Goal: Register for event/course

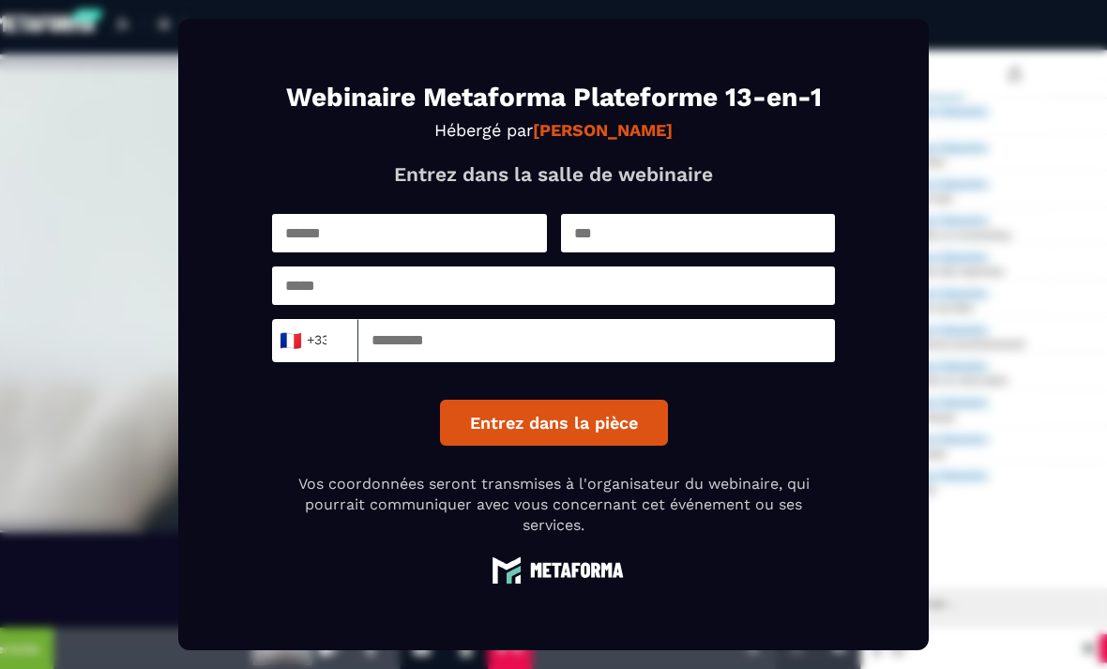
click at [437, 252] on input "text" at bounding box center [409, 233] width 275 height 38
type input "*******"
type input "**********"
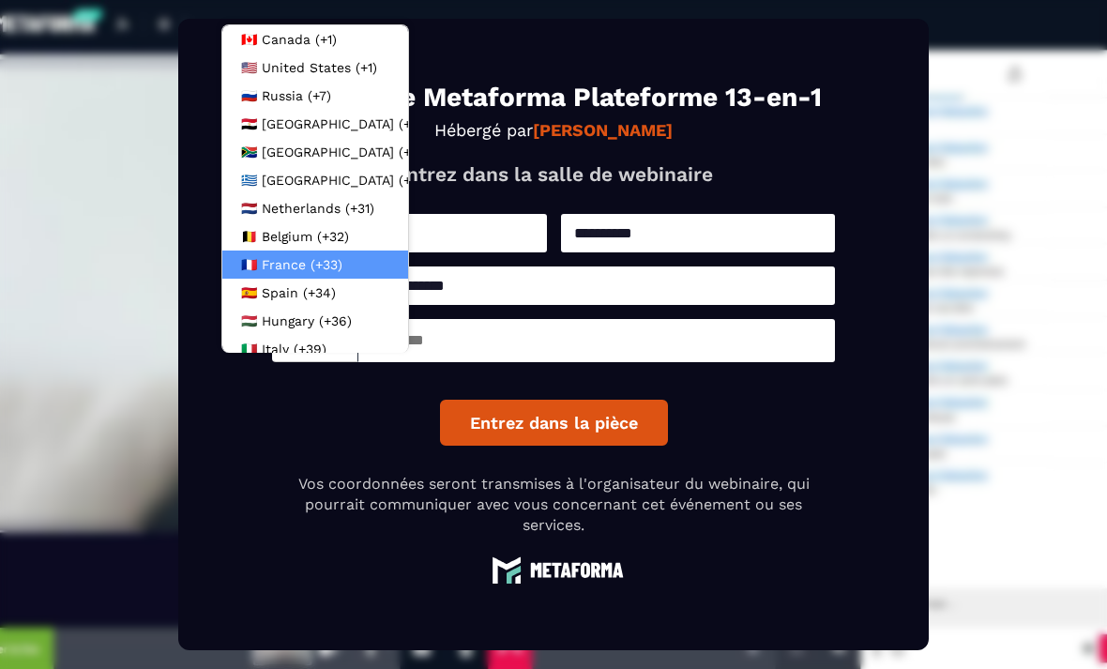
click at [313, 265] on span "France (+33)" at bounding box center [302, 264] width 81 height 19
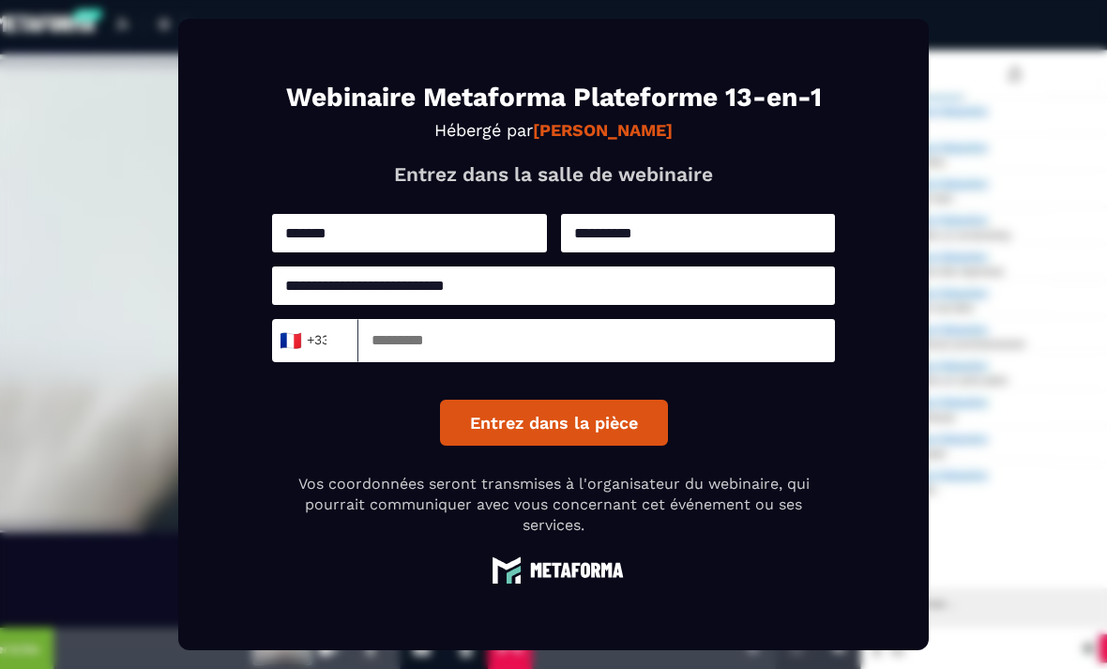
click at [379, 362] on input at bounding box center [596, 340] width 476 height 43
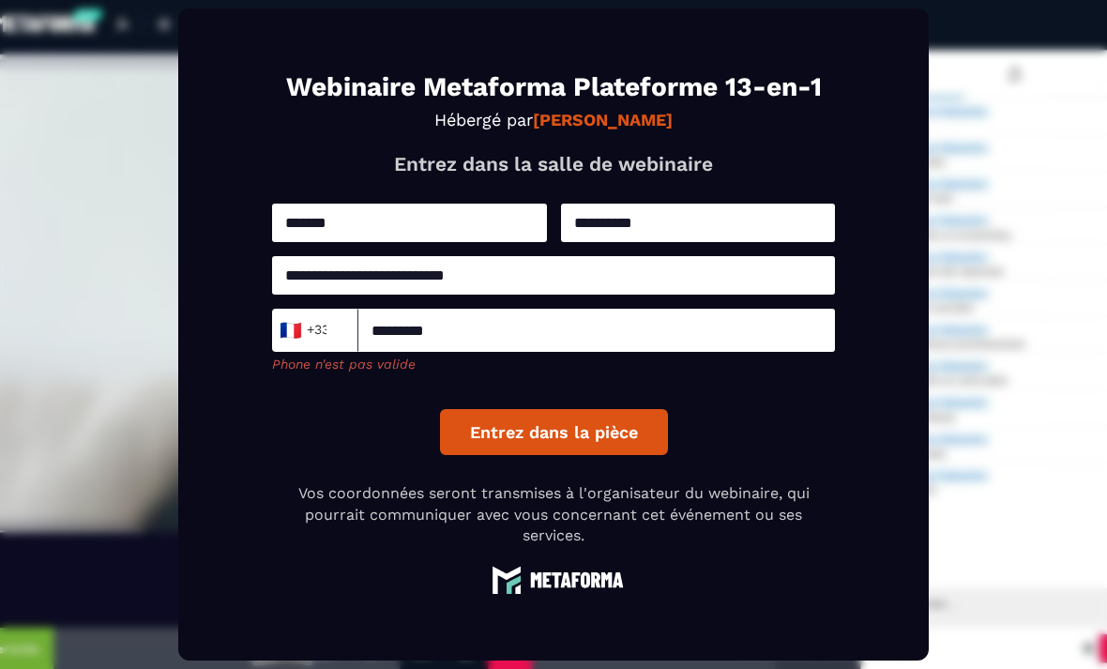
type input "*********"
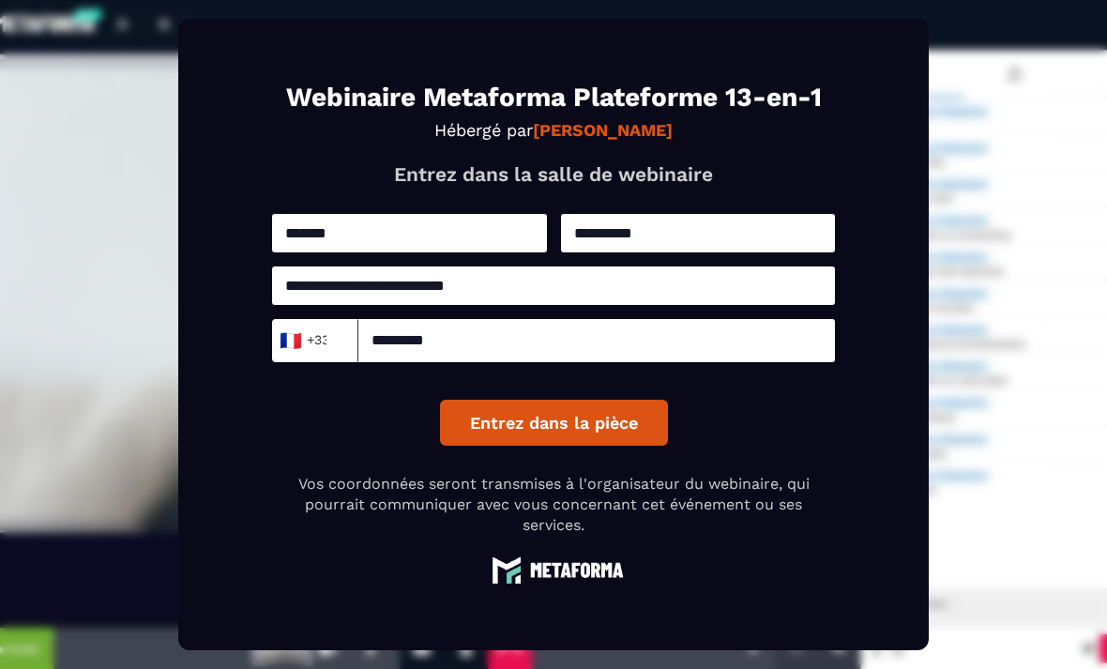
click at [519, 445] on button "Entrez dans la pièce" at bounding box center [554, 423] width 228 height 46
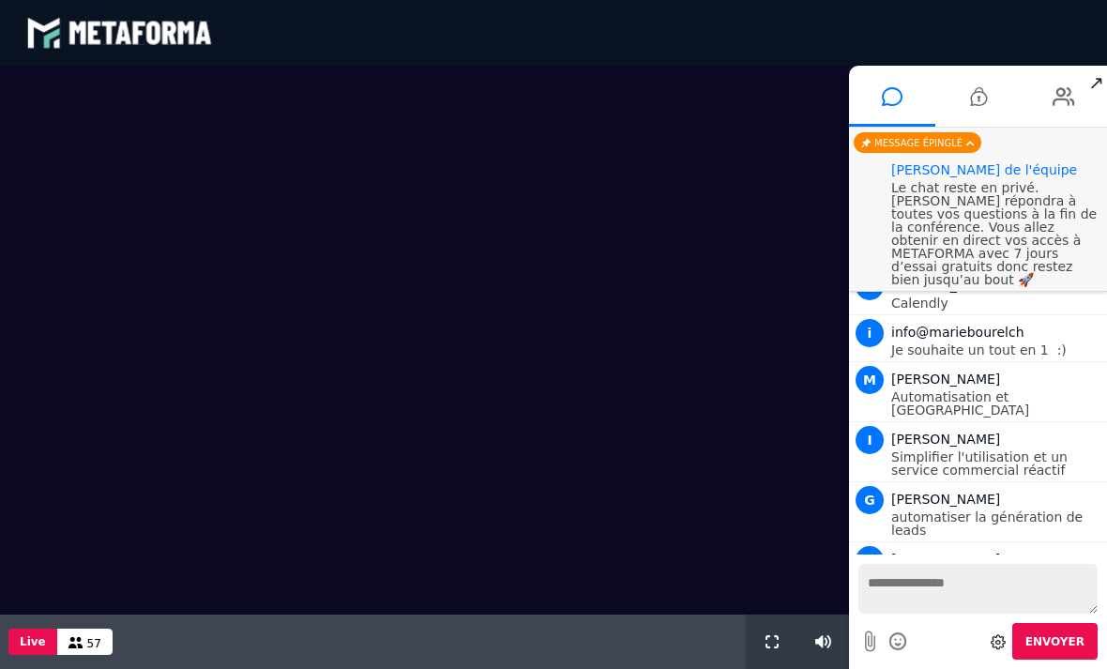
scroll to position [1546, 0]
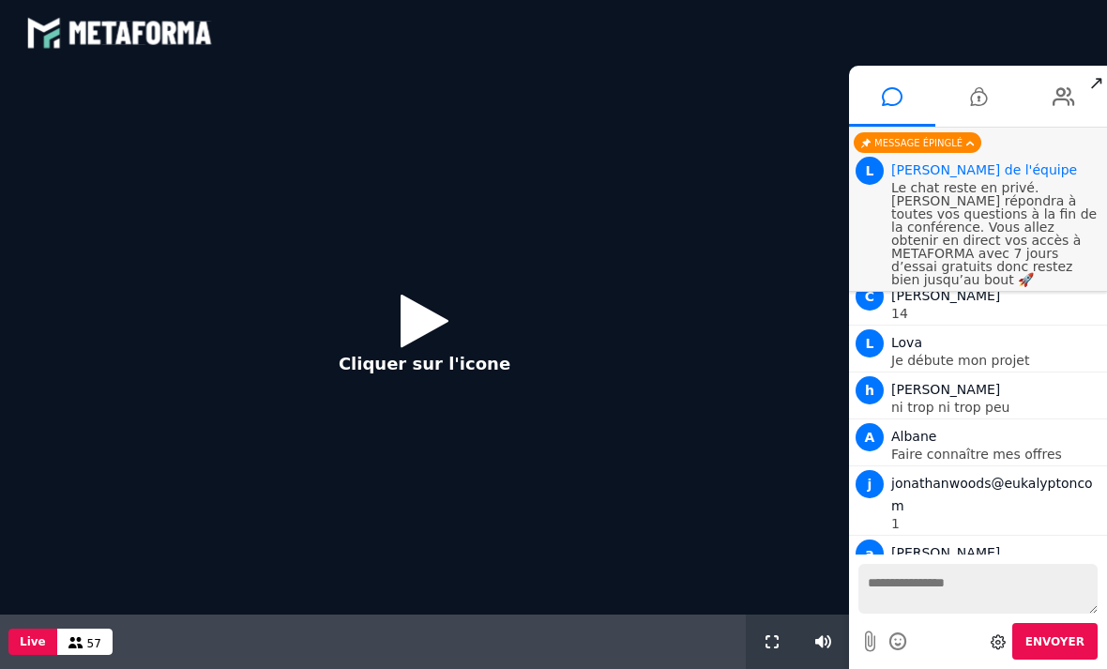
click at [411, 334] on icon at bounding box center [424, 320] width 48 height 61
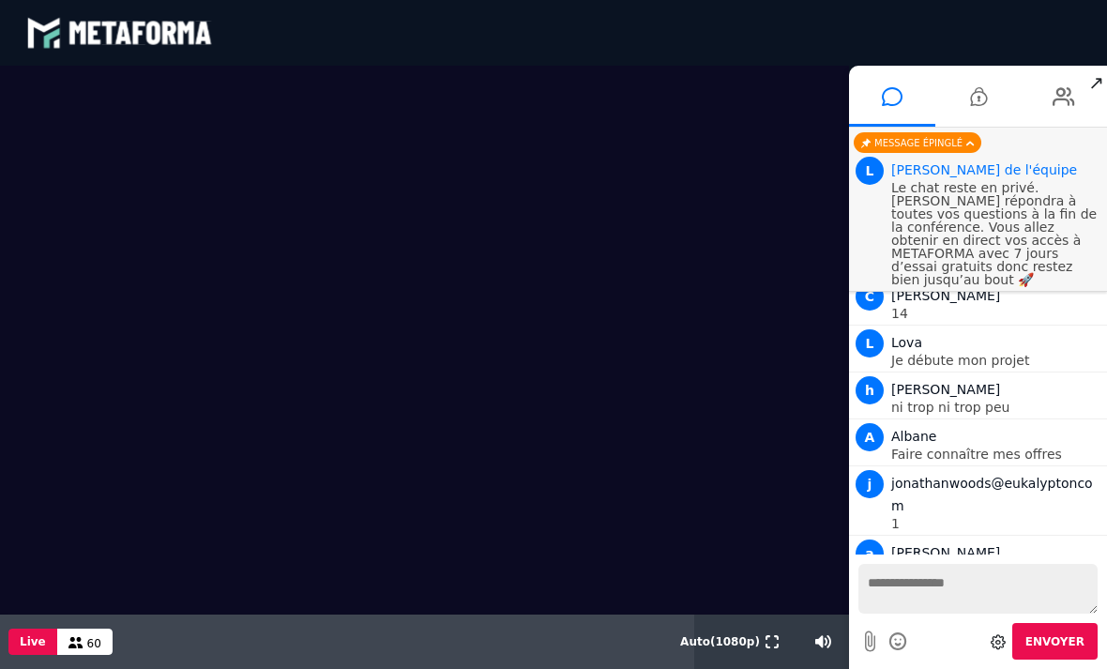
click at [728, 245] on video at bounding box center [424, 340] width 849 height 549
click at [778, 636] on button at bounding box center [771, 641] width 21 height 54
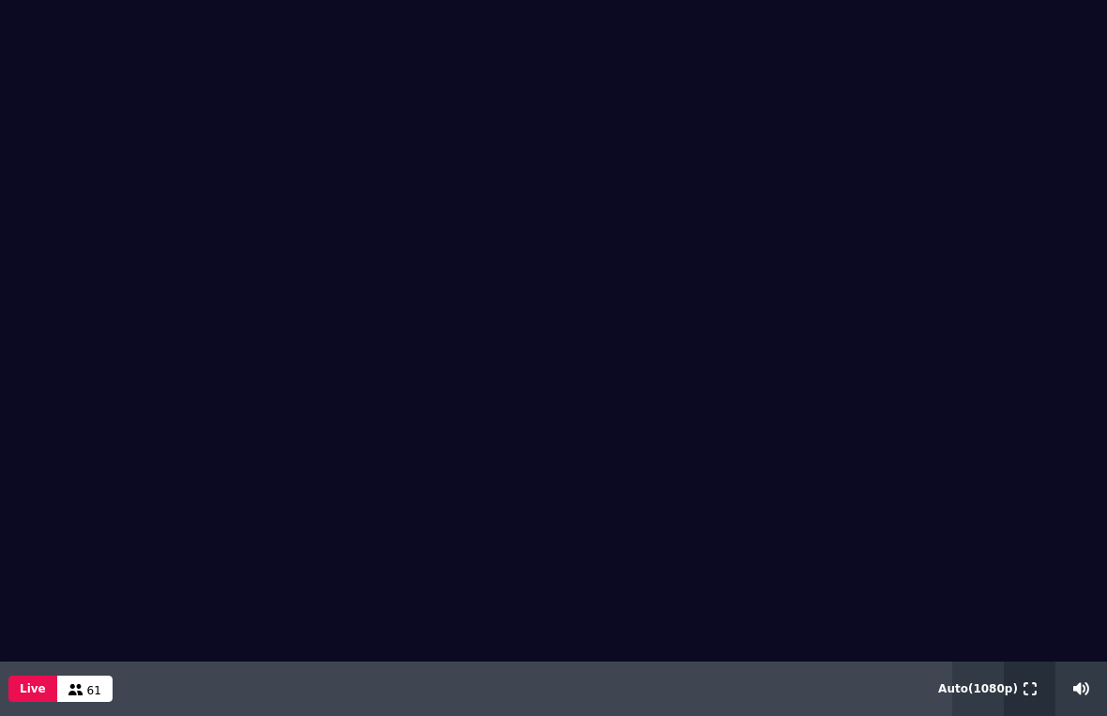
click at [1023, 668] on icon at bounding box center [1029, 688] width 13 height 13
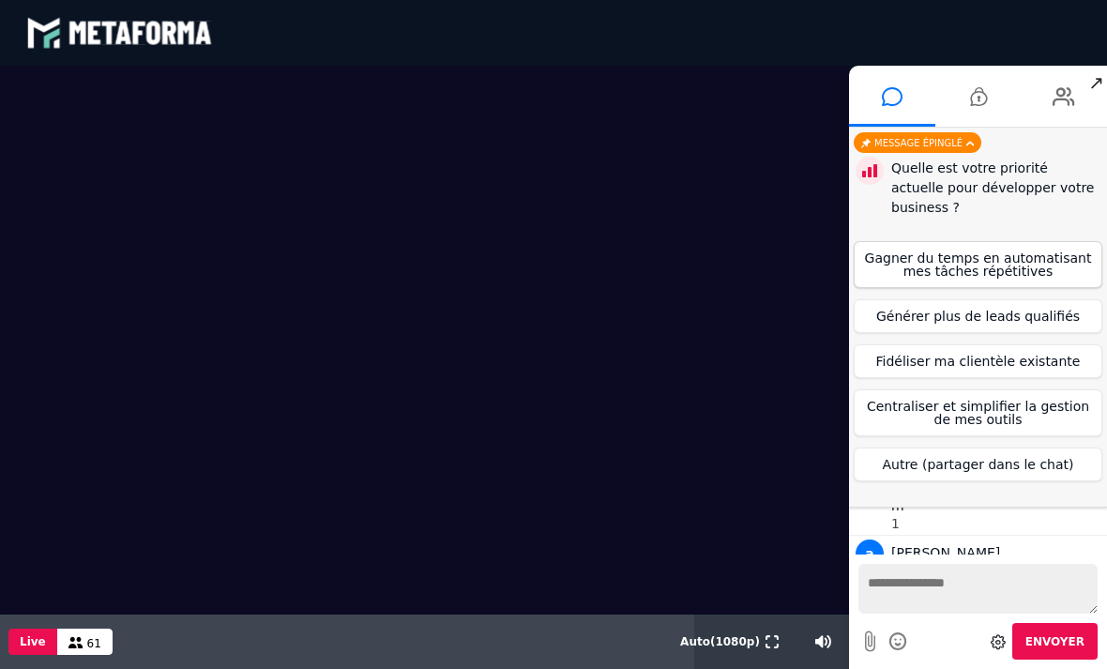
click at [942, 241] on button "Gagner du temps en automatisant mes tâches répétitives" at bounding box center [977, 264] width 249 height 47
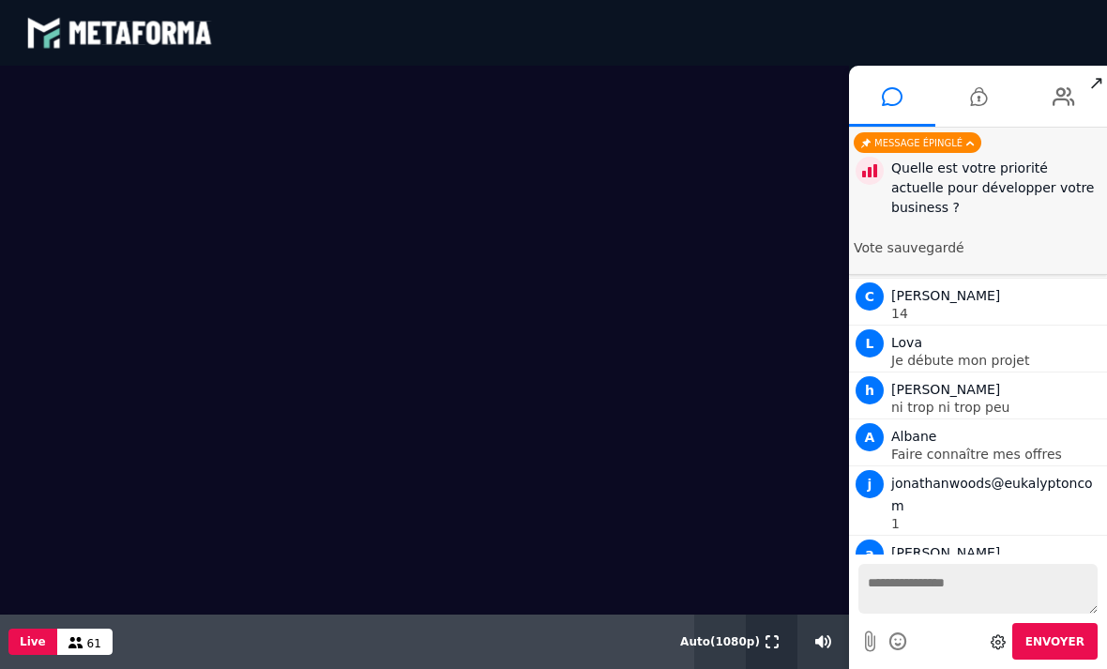
click at [767, 639] on icon at bounding box center [771, 641] width 13 height 13
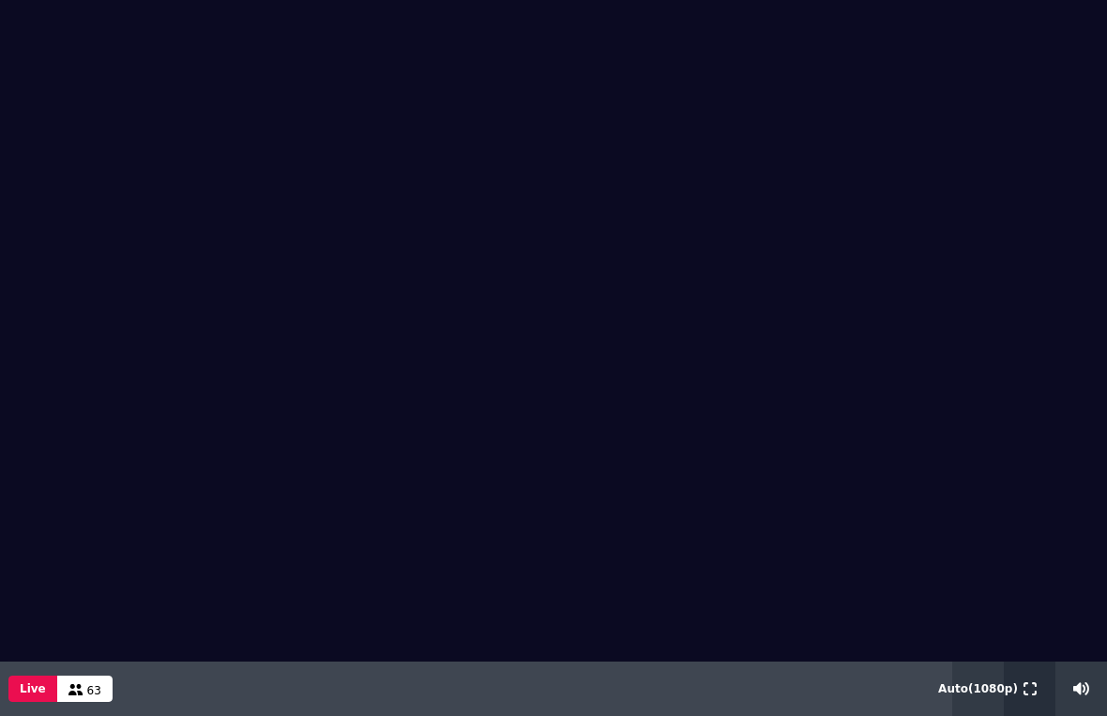
click at [1024, 668] on button at bounding box center [1029, 688] width 21 height 54
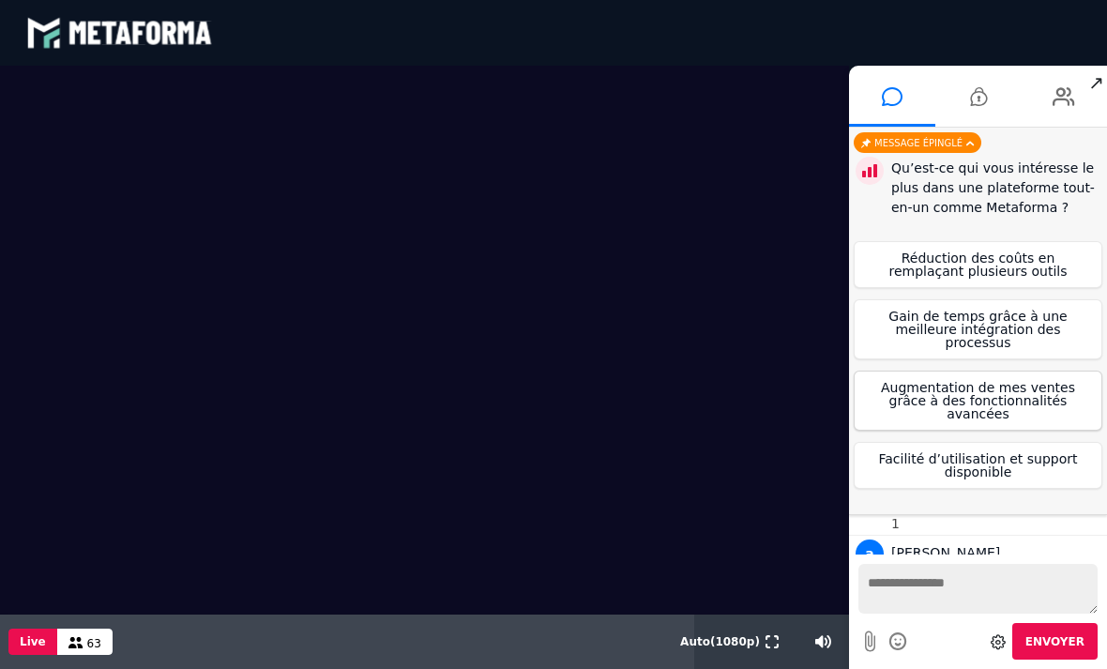
click at [1041, 375] on button "Augmentation de mes ventes grâce à des fonctionnalités avancées" at bounding box center [977, 400] width 249 height 60
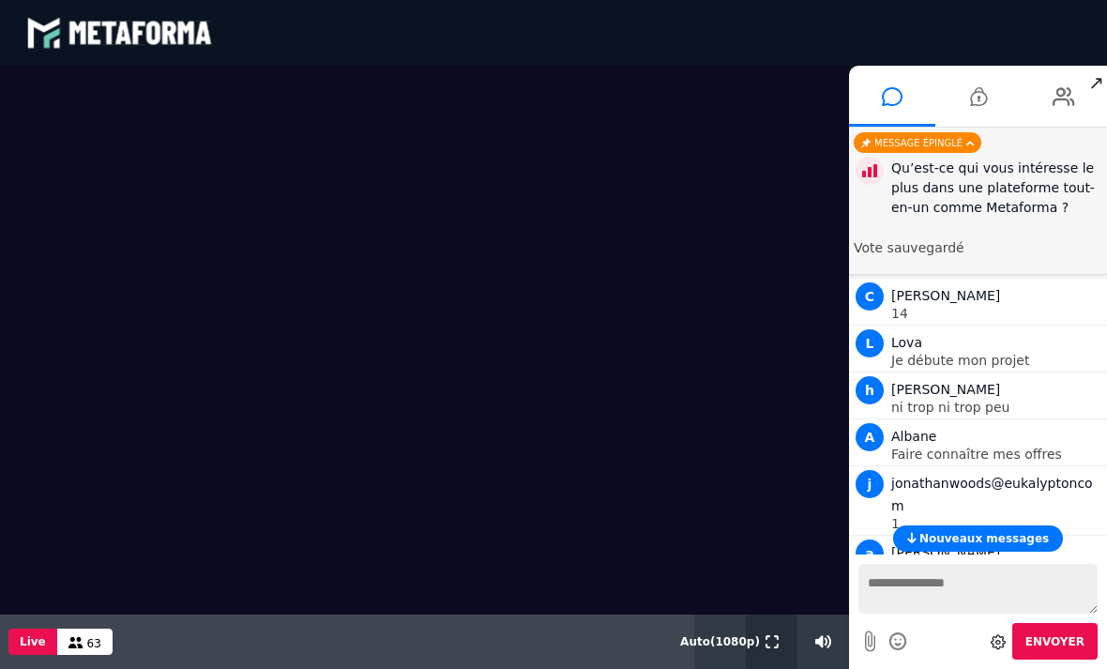
click at [770, 638] on icon at bounding box center [771, 641] width 13 height 13
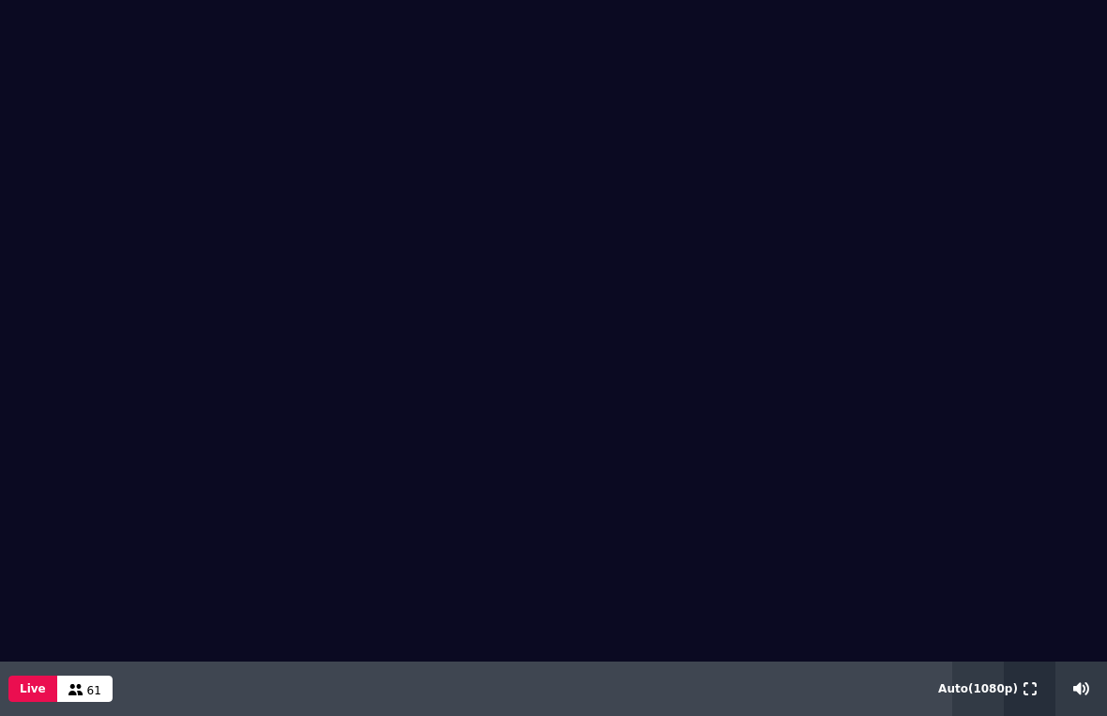
click at [1028, 668] on icon at bounding box center [1029, 688] width 13 height 13
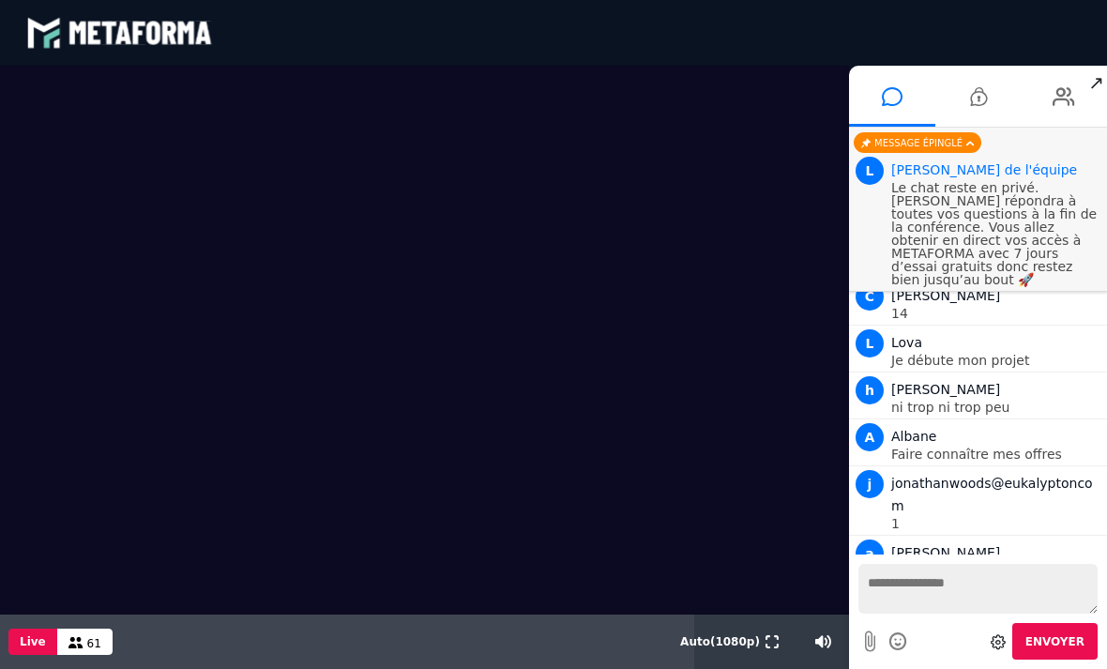
scroll to position [5, 0]
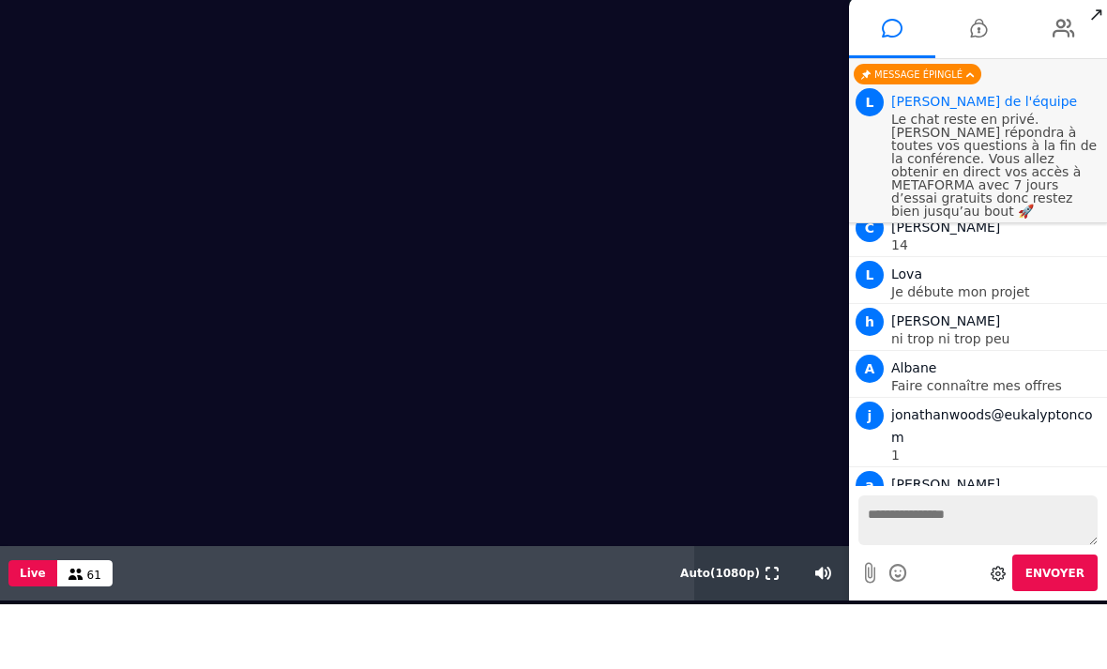
drag, startPoint x: 979, startPoint y: 509, endPoint x: 979, endPoint y: 579, distance: 69.4
click at [979, 579] on div "Votre message est en attente de modération Envoyer" at bounding box center [978, 543] width 258 height 114
drag, startPoint x: 979, startPoint y: 647, endPoint x: -1, endPoint y: -70, distance: 1214.5
click at [0, 0] on html "EN BR DE HI JA ES" at bounding box center [553, 330] width 1107 height 669
click at [933, 473] on span "Nouveaux messages" at bounding box center [983, 469] width 129 height 13
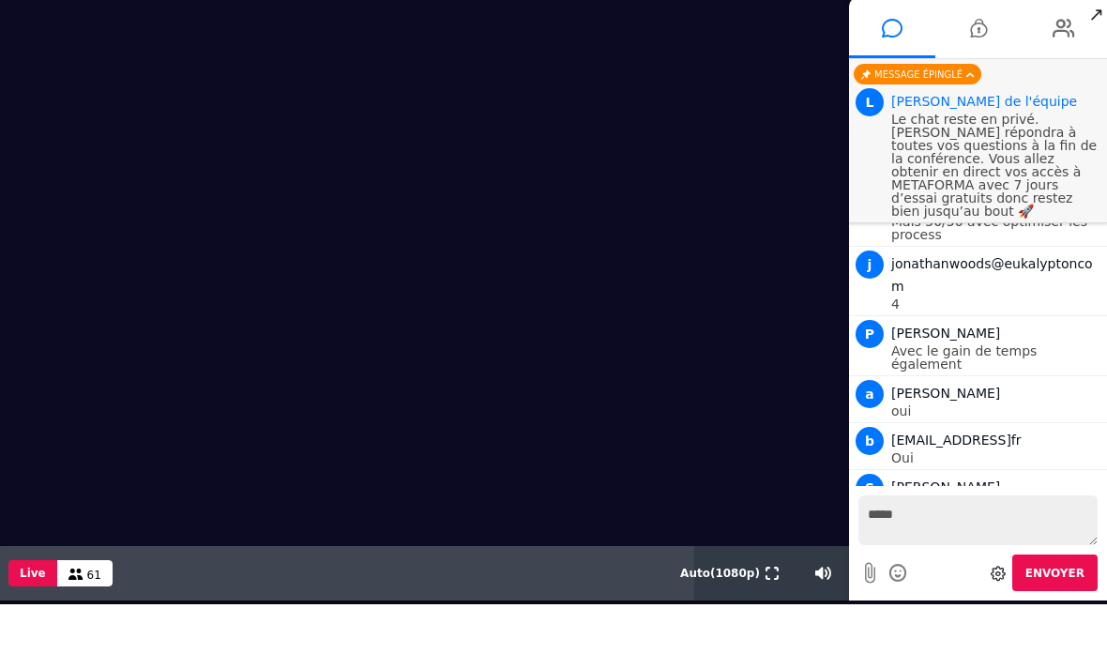
scroll to position [1921, 0]
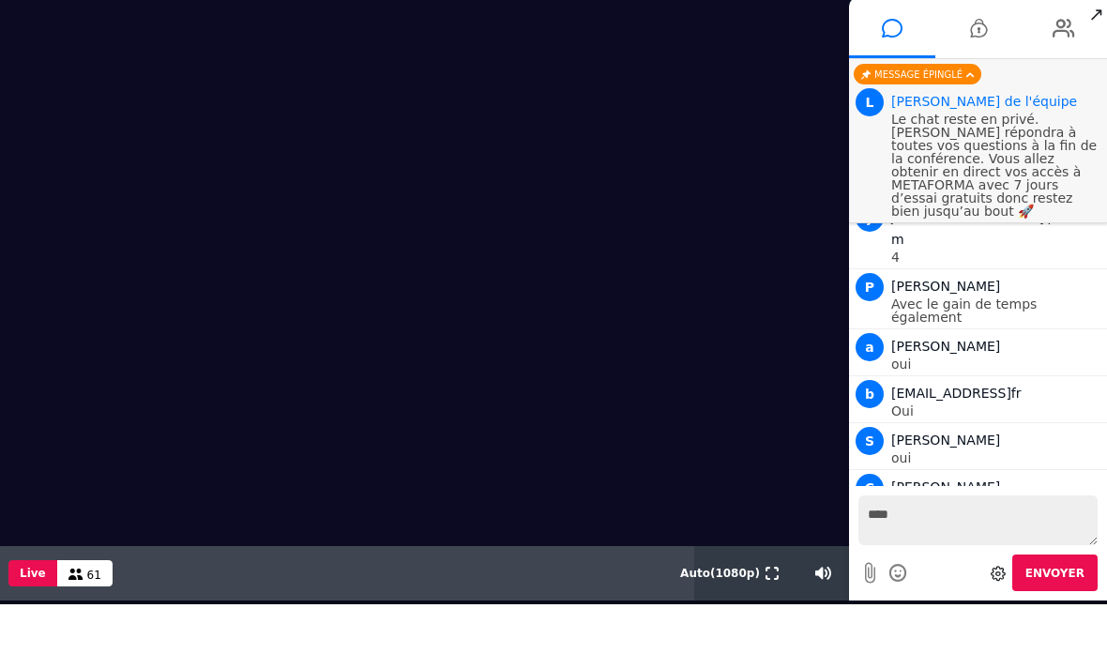
type textarea "***"
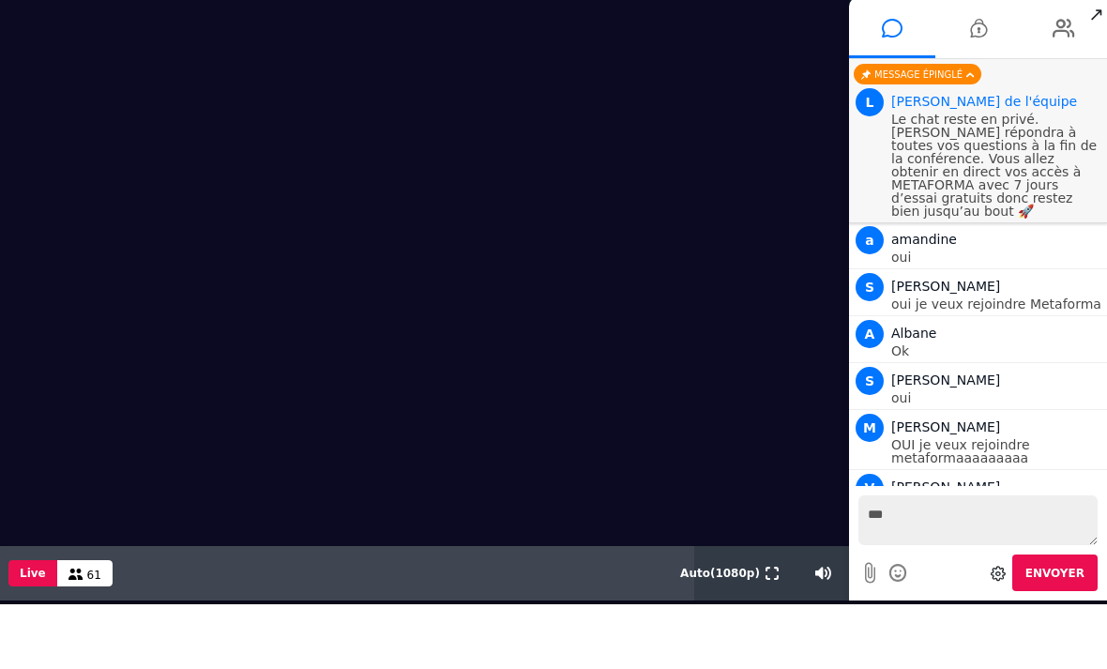
scroll to position [2556, 0]
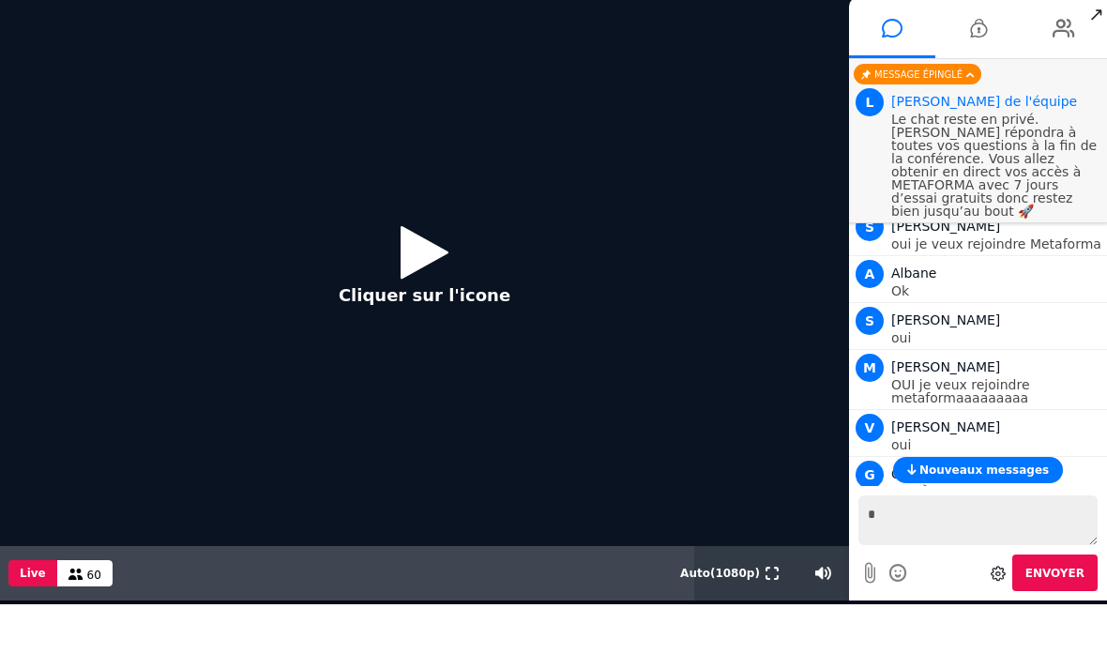
click at [414, 252] on icon at bounding box center [424, 251] width 48 height 61
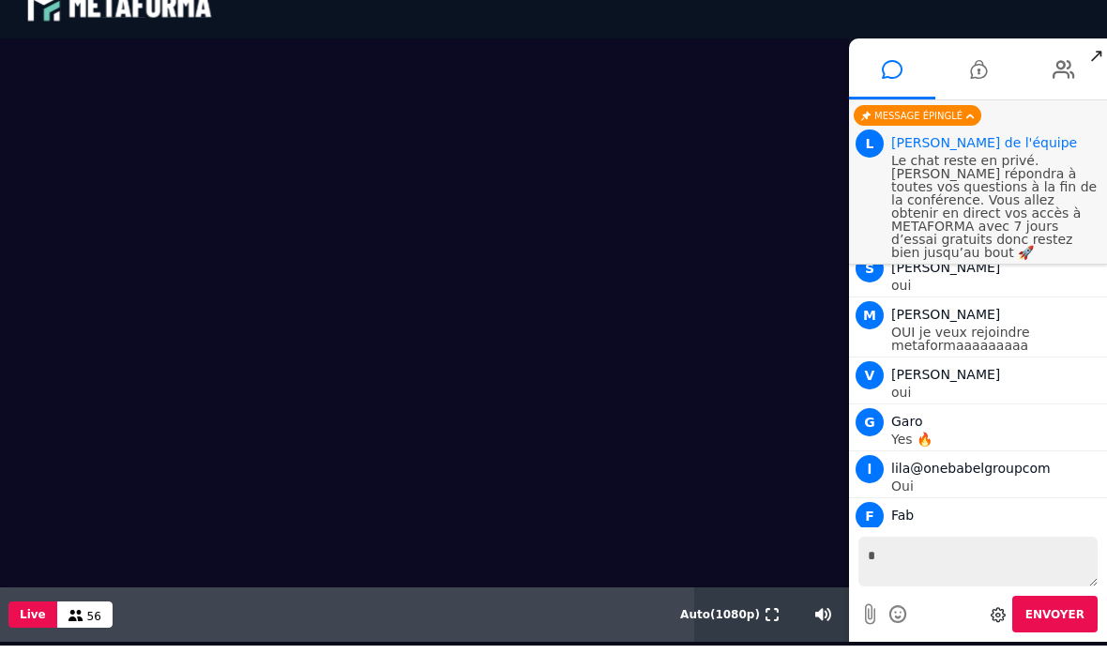
scroll to position [2697, 0]
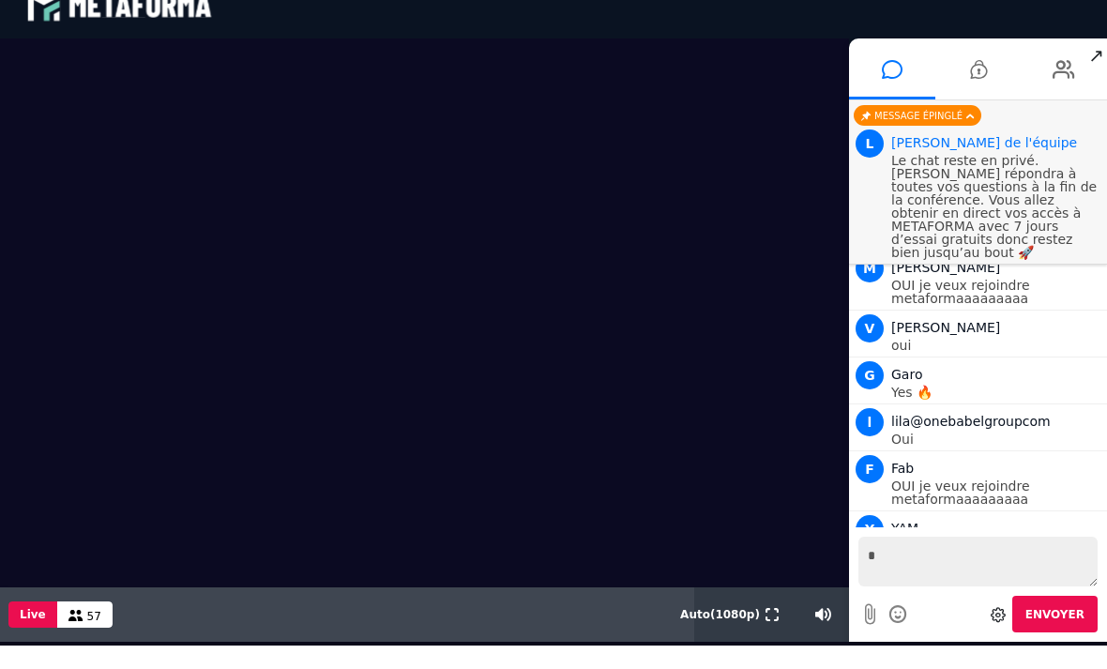
click at [774, 608] on icon at bounding box center [771, 614] width 13 height 13
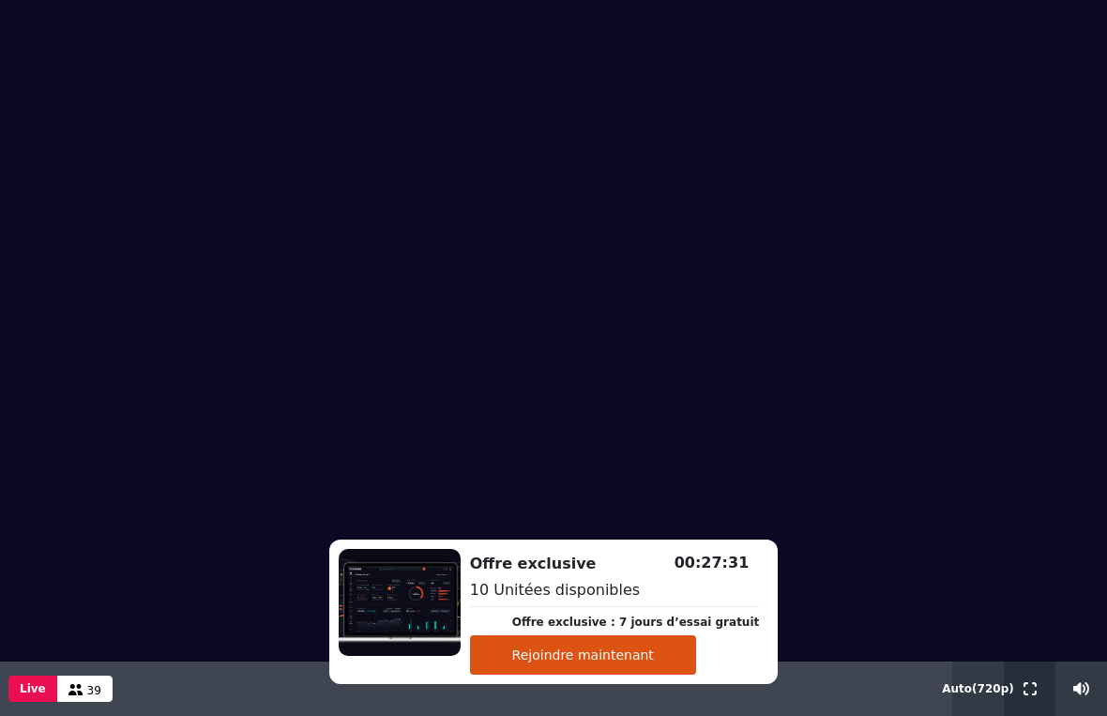
click at [1035, 668] on button at bounding box center [1029, 688] width 21 height 54
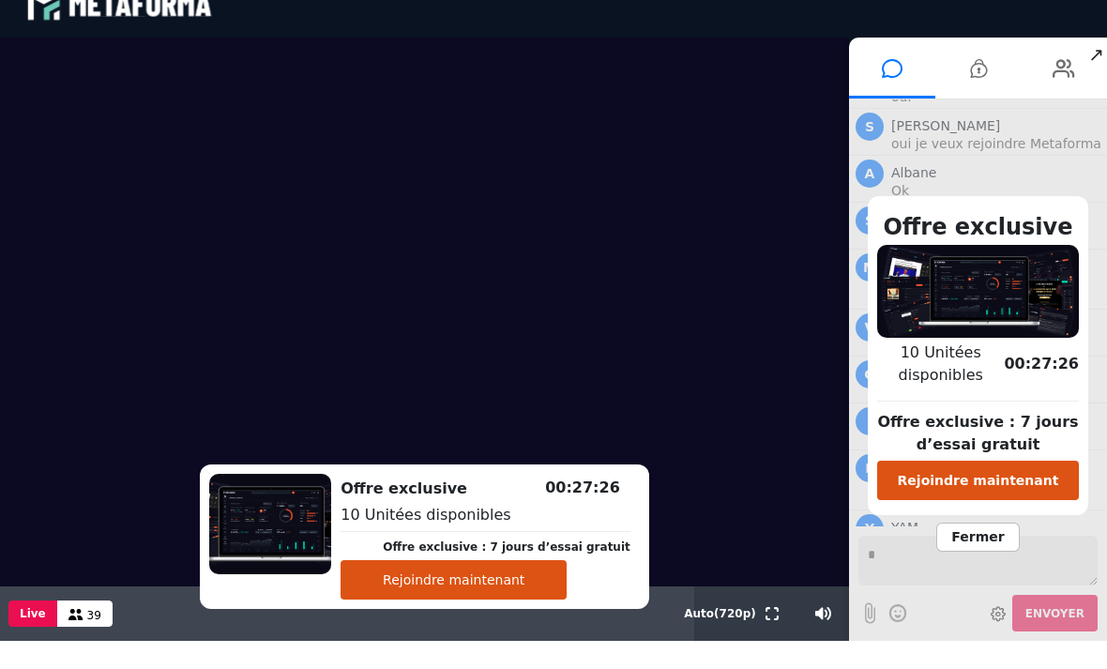
click at [1032, 479] on button "Rejoindre maintenant" at bounding box center [978, 479] width 202 height 39
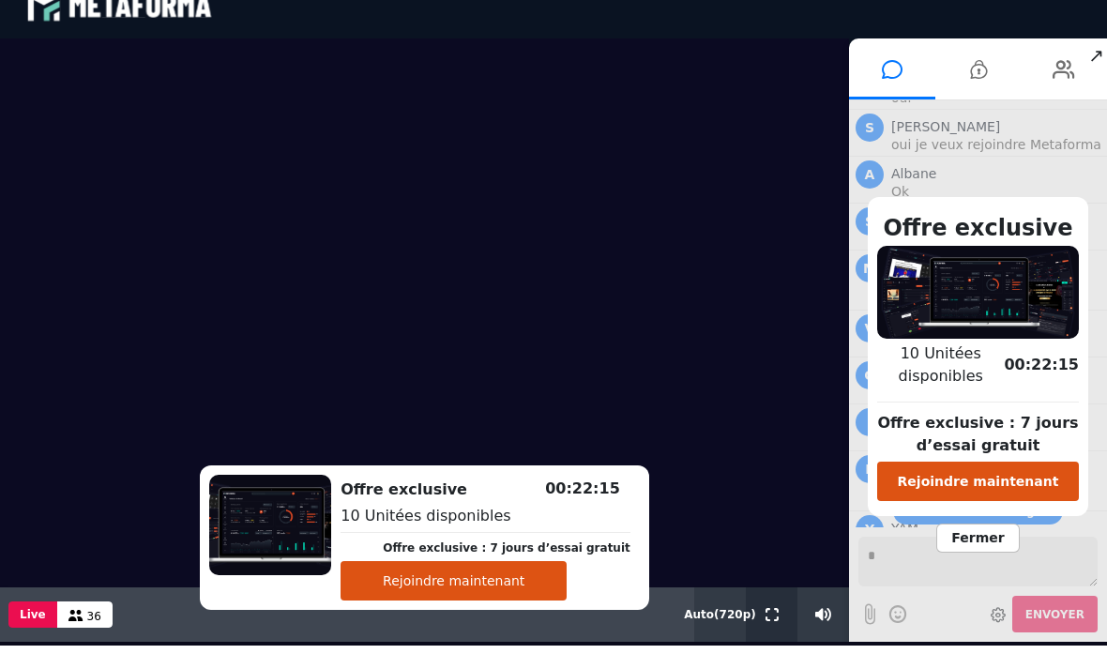
click at [775, 626] on button at bounding box center [771, 614] width 21 height 54
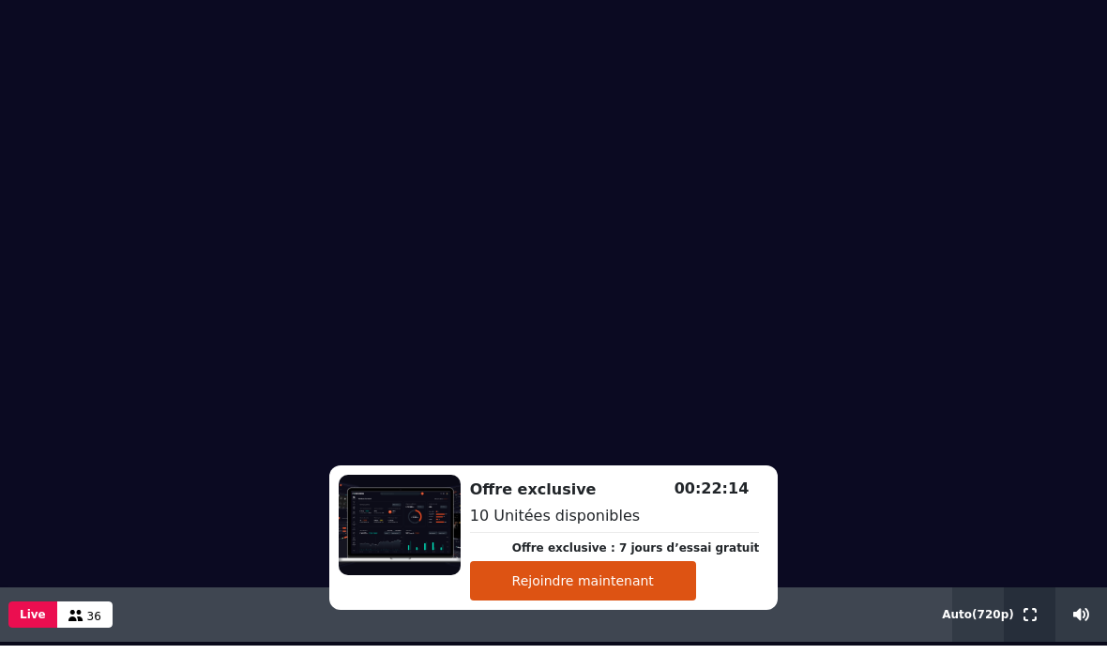
scroll to position [0, 0]
